Goal: Information Seeking & Learning: Learn about a topic

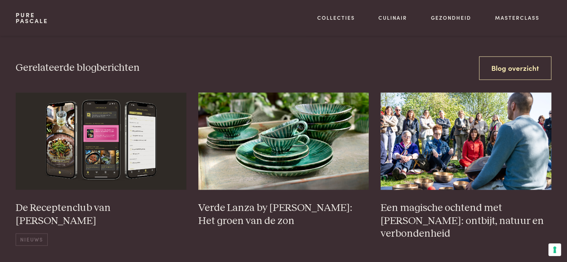
scroll to position [1027, 0]
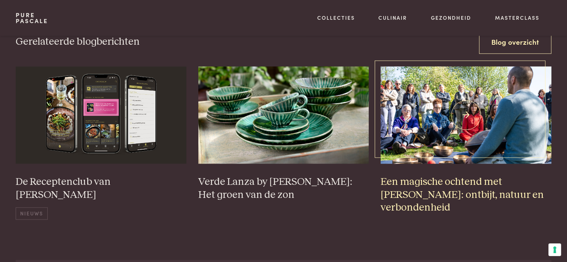
click at [420, 105] on img at bounding box center [466, 114] width 171 height 97
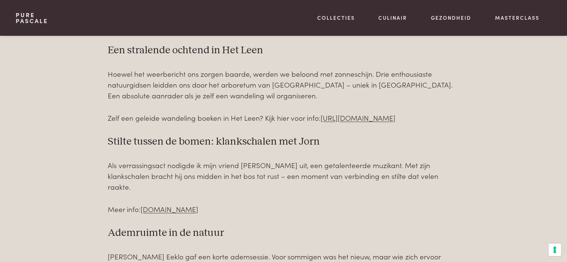
scroll to position [881, 0]
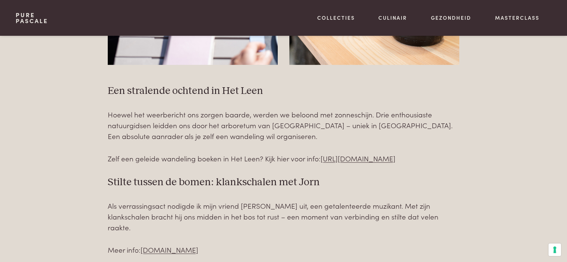
click at [108, 175] on div "Een stralende ochtend in Het Leen Hoewel het weerbericht ons zorgen baarde, wer…" at bounding box center [283, 210] width 351 height 251
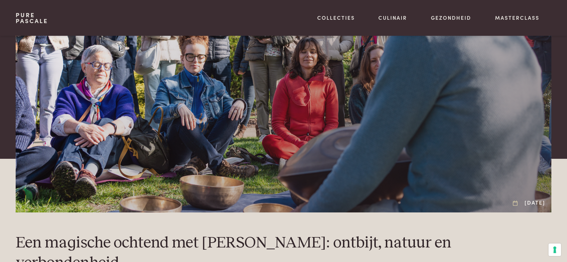
scroll to position [0, 0]
